Goal: Communication & Community: Answer question/provide support

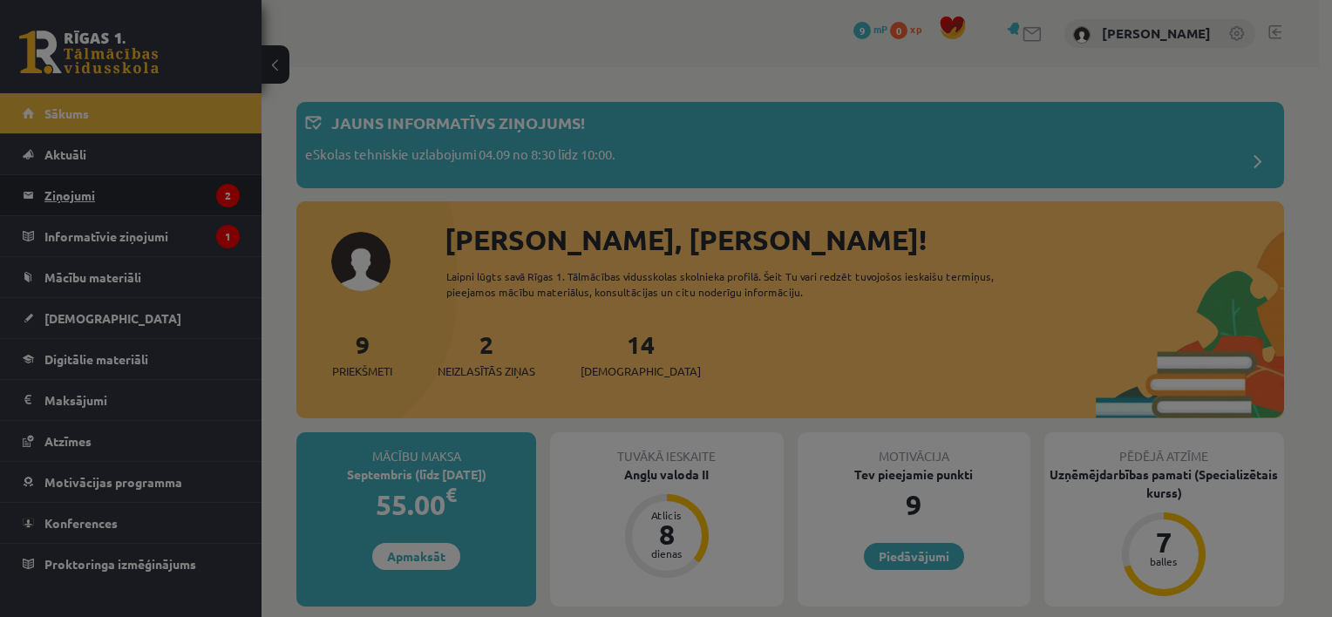
click at [125, 199] on legend "Ziņojumi 2" at bounding box center [141, 195] width 195 height 40
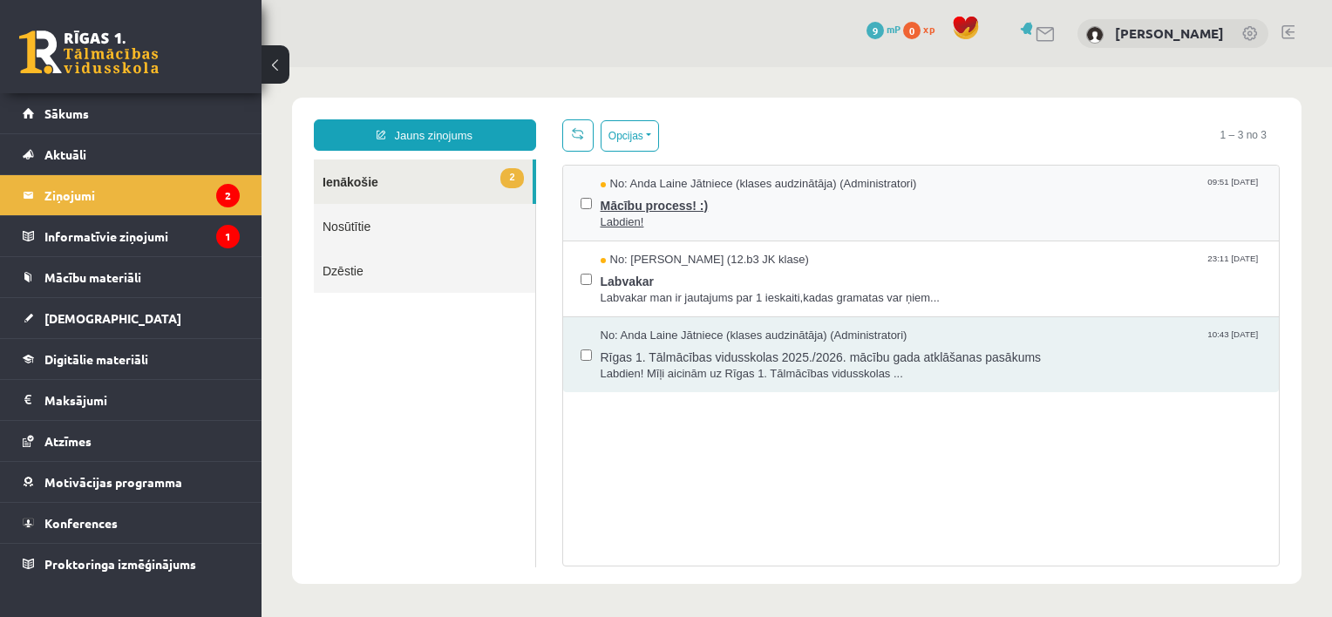
click at [739, 199] on span "Mācību process! :)" at bounding box center [932, 204] width 662 height 22
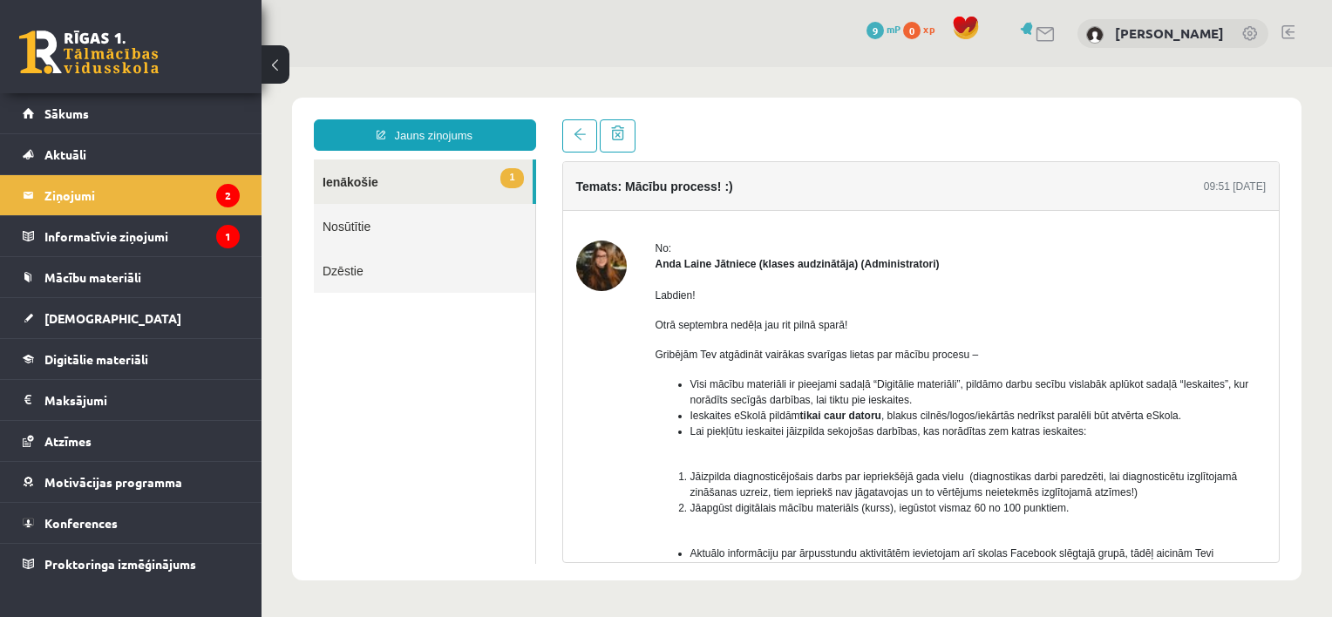
click at [600, 355] on div at bounding box center [601, 554] width 51 height 627
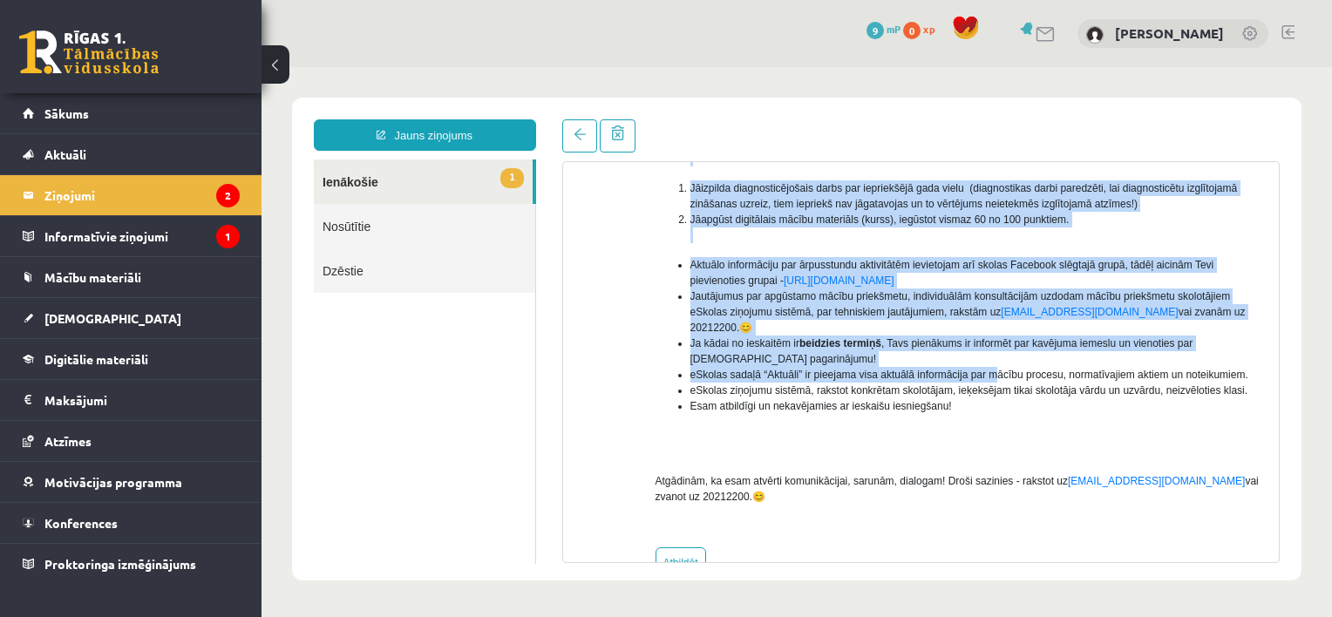
scroll to position [303, 0]
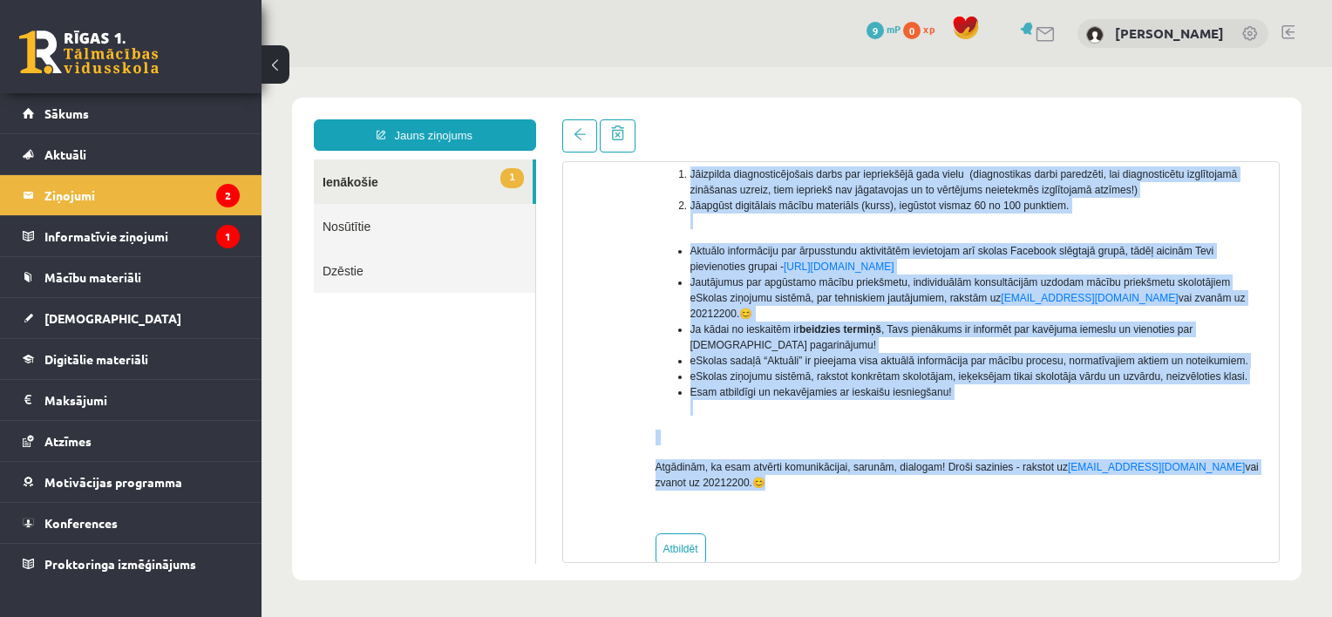
drag, startPoint x: 652, startPoint y: 207, endPoint x: 1262, endPoint y: 457, distance: 658.9
click at [1262, 457] on div "No: Anda Laine Jātniece (klases audzinātāja) (Administratori) Labdien! Otrā sep…" at bounding box center [921, 251] width 717 height 627
copy div "Loremip! Dolo sitametco adipis eli sed doeiu tempo! Incididu Utl etdolorem aliq…"
click at [460, 186] on link "1 Ienākošie" at bounding box center [423, 182] width 219 height 44
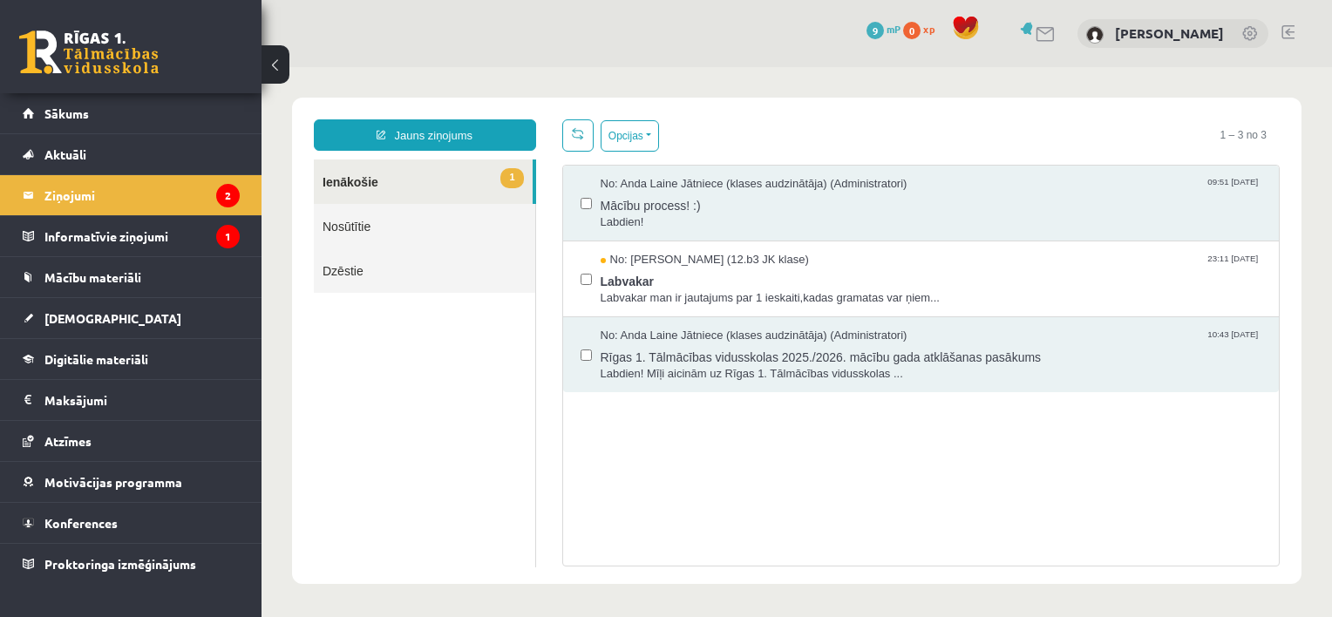
scroll to position [0, 0]
click at [672, 244] on div "No: [PERSON_NAME] (12.b3 JK klase) 23:11 [DATE] Labvakar Labvakar man ir jautaj…" at bounding box center [921, 280] width 717 height 76
click at [669, 269] on span "Labvakar" at bounding box center [932, 280] width 662 height 22
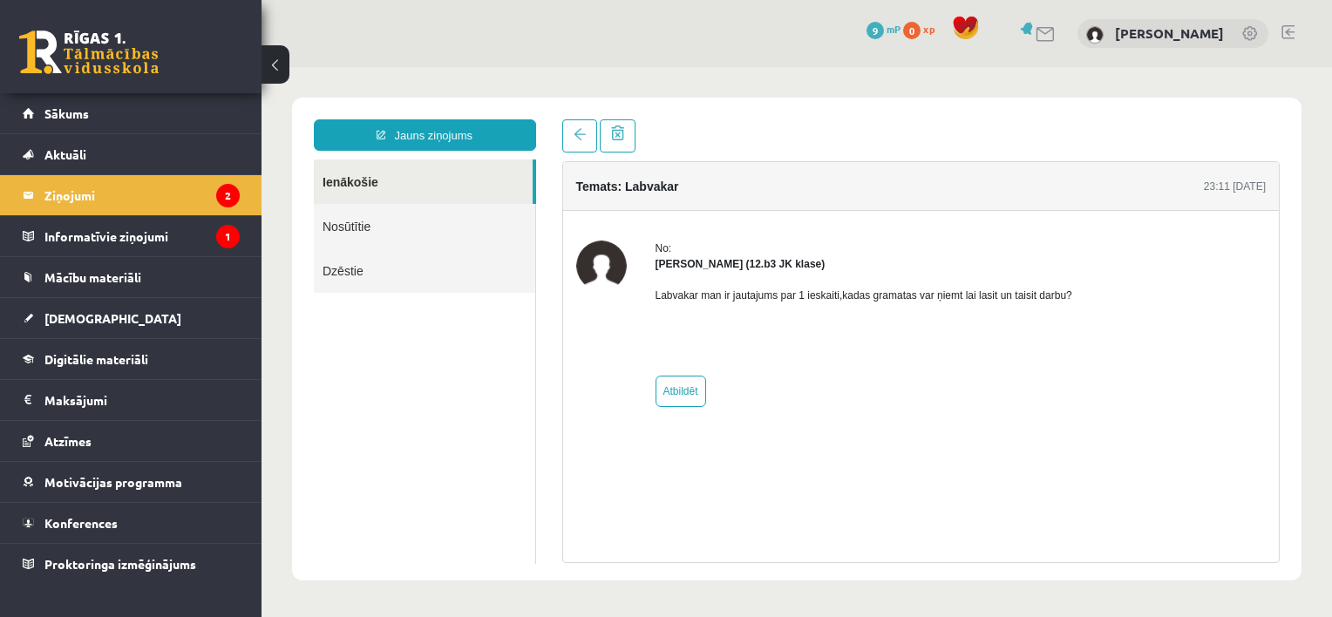
click at [119, 61] on link at bounding box center [89, 53] width 140 height 44
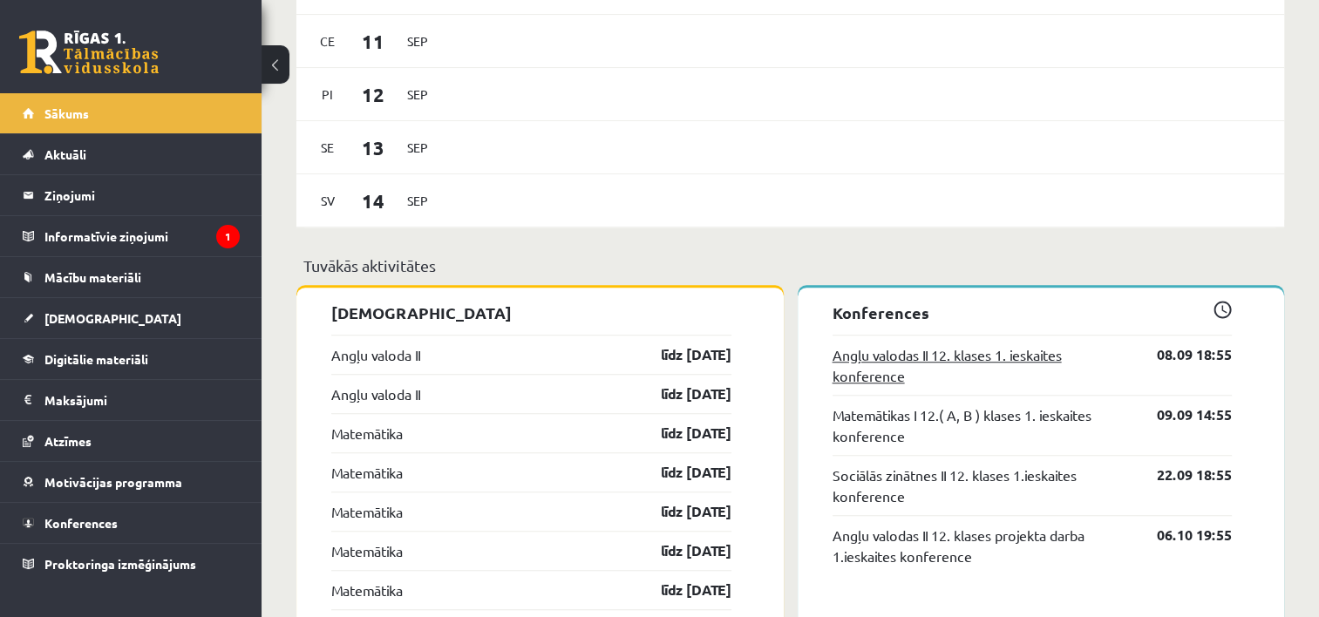
scroll to position [1308, 0]
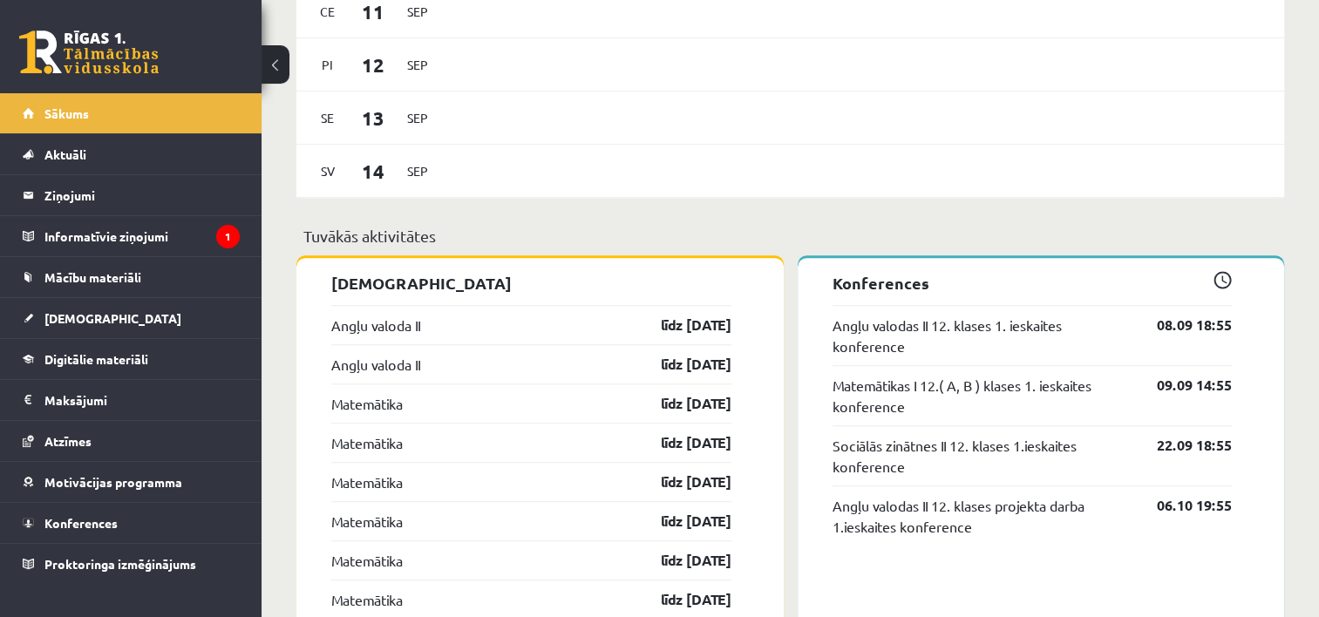
click at [113, 45] on link at bounding box center [89, 53] width 140 height 44
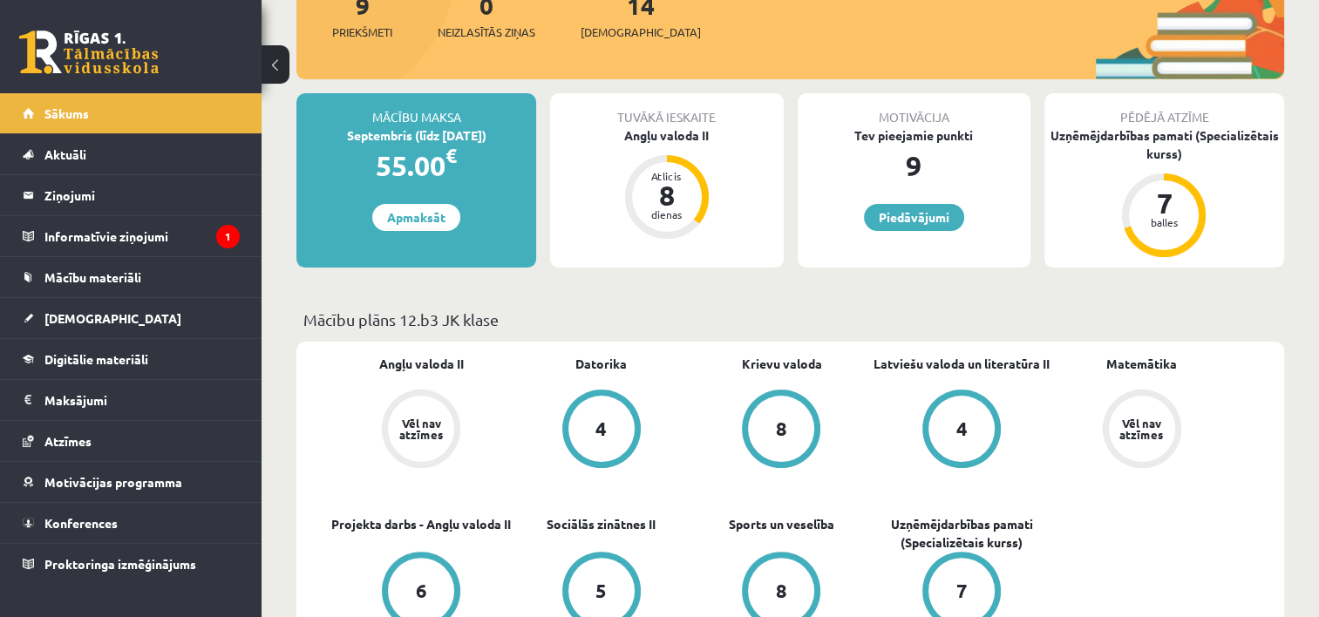
scroll to position [174, 0]
